Goal: Check status: Check status

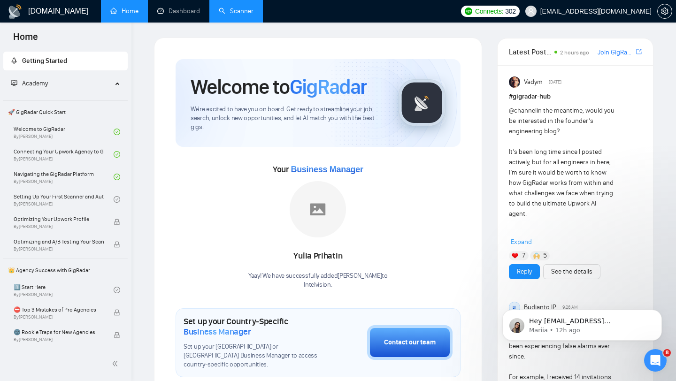
click at [241, 9] on link "Scanner" at bounding box center [236, 11] width 35 height 8
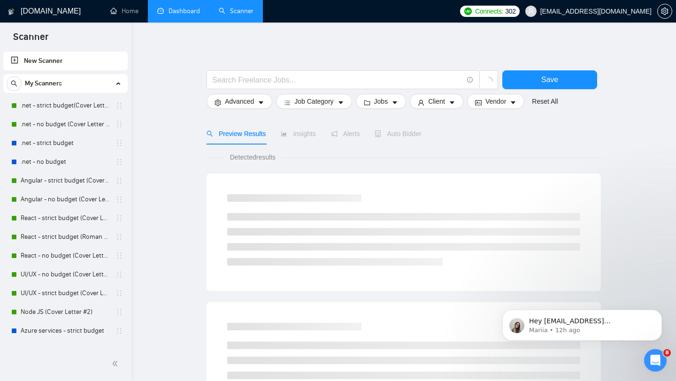
click at [181, 11] on link "Dashboard" at bounding box center [178, 11] width 43 height 8
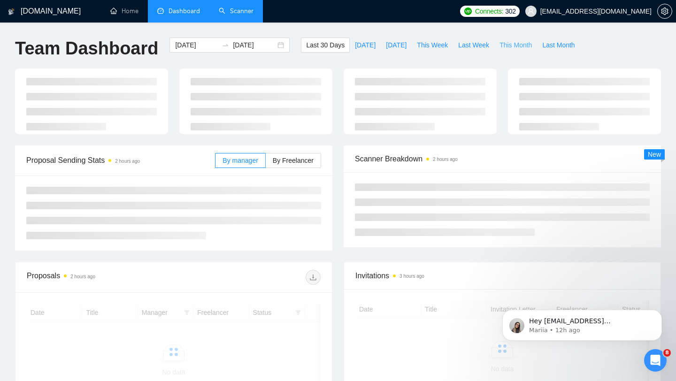
click at [523, 47] on span "This Month" at bounding box center [515, 45] width 32 height 10
type input "[DATE]"
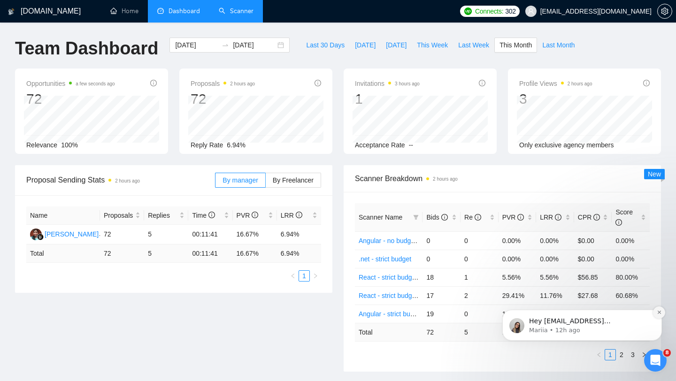
click at [660, 315] on button "Dismiss notification" at bounding box center [659, 312] width 12 height 12
